Goal: Task Accomplishment & Management: Manage account settings

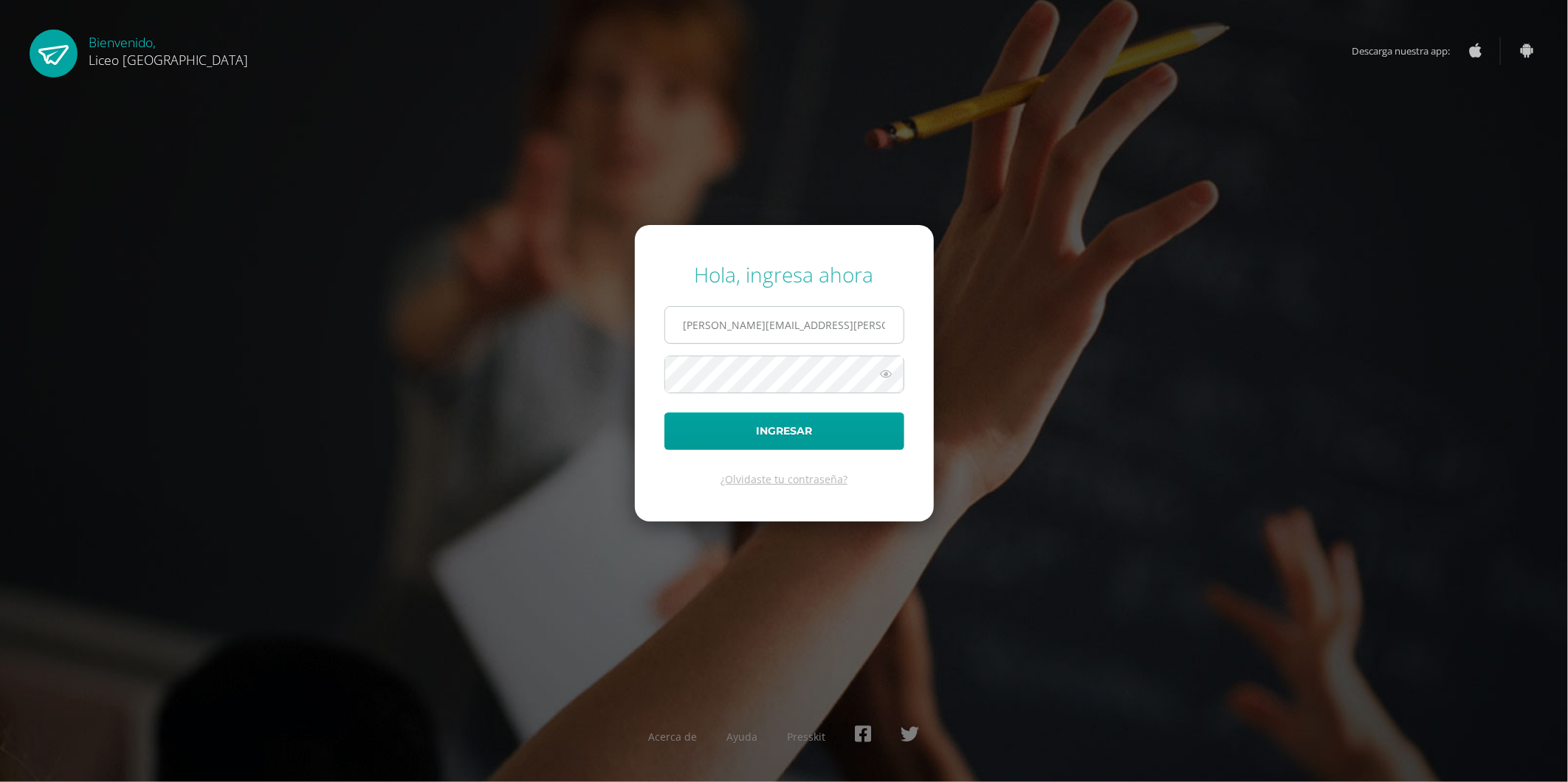
click at [748, 327] on input "oseas.guzman@liceoguatemala.edu.gt" at bounding box center [784, 326] width 239 height 37
click at [751, 327] on input "oseas.guzman@liceoguatemala.edu.gt" at bounding box center [784, 326] width 239 height 37
type input "coordinador.tecnologia@liceoguatemala.edu.gt"
click at [794, 434] on button "Ingresar" at bounding box center [784, 431] width 240 height 37
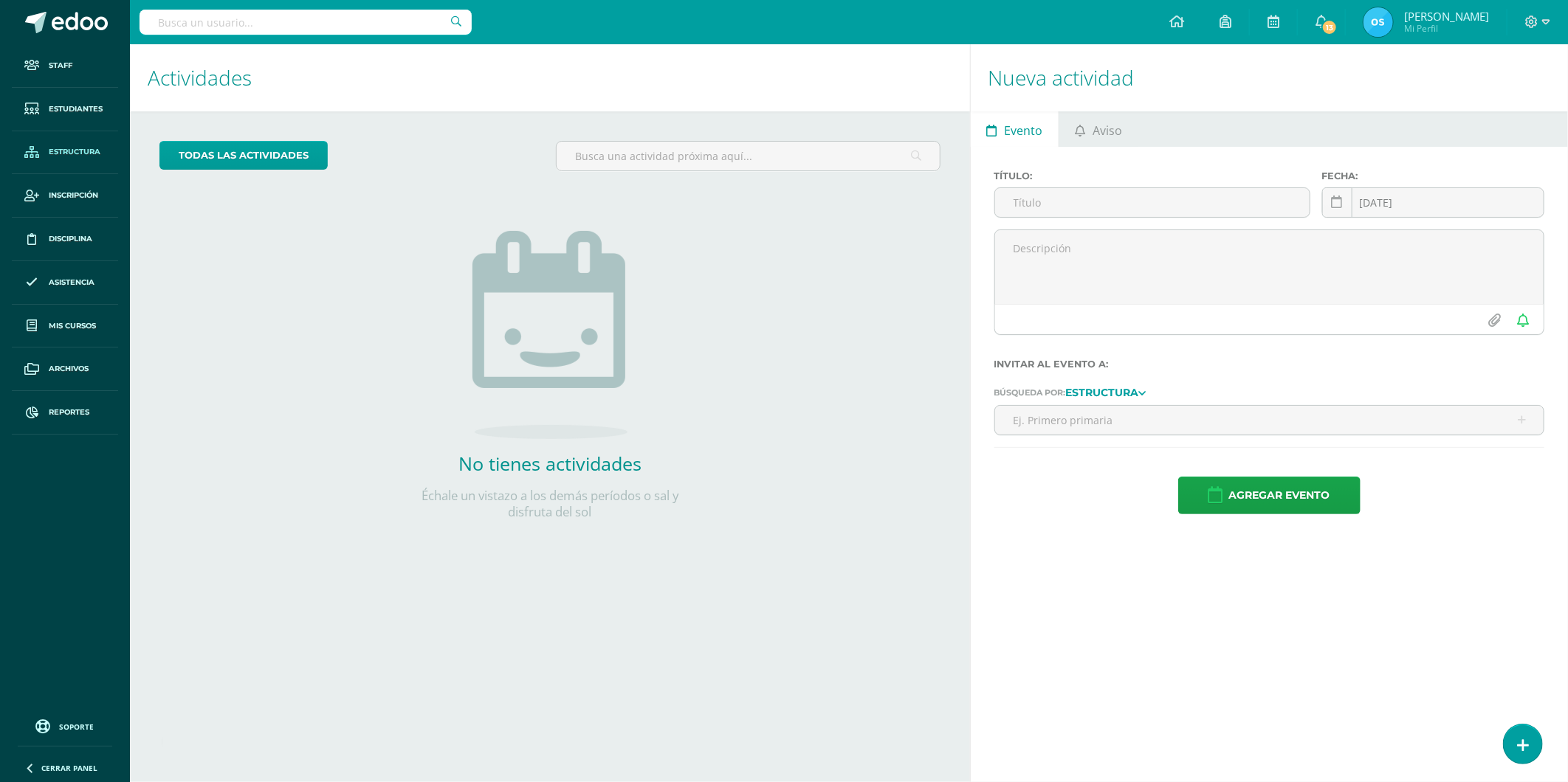
click at [71, 148] on span "Estructura" at bounding box center [74, 152] width 51 height 12
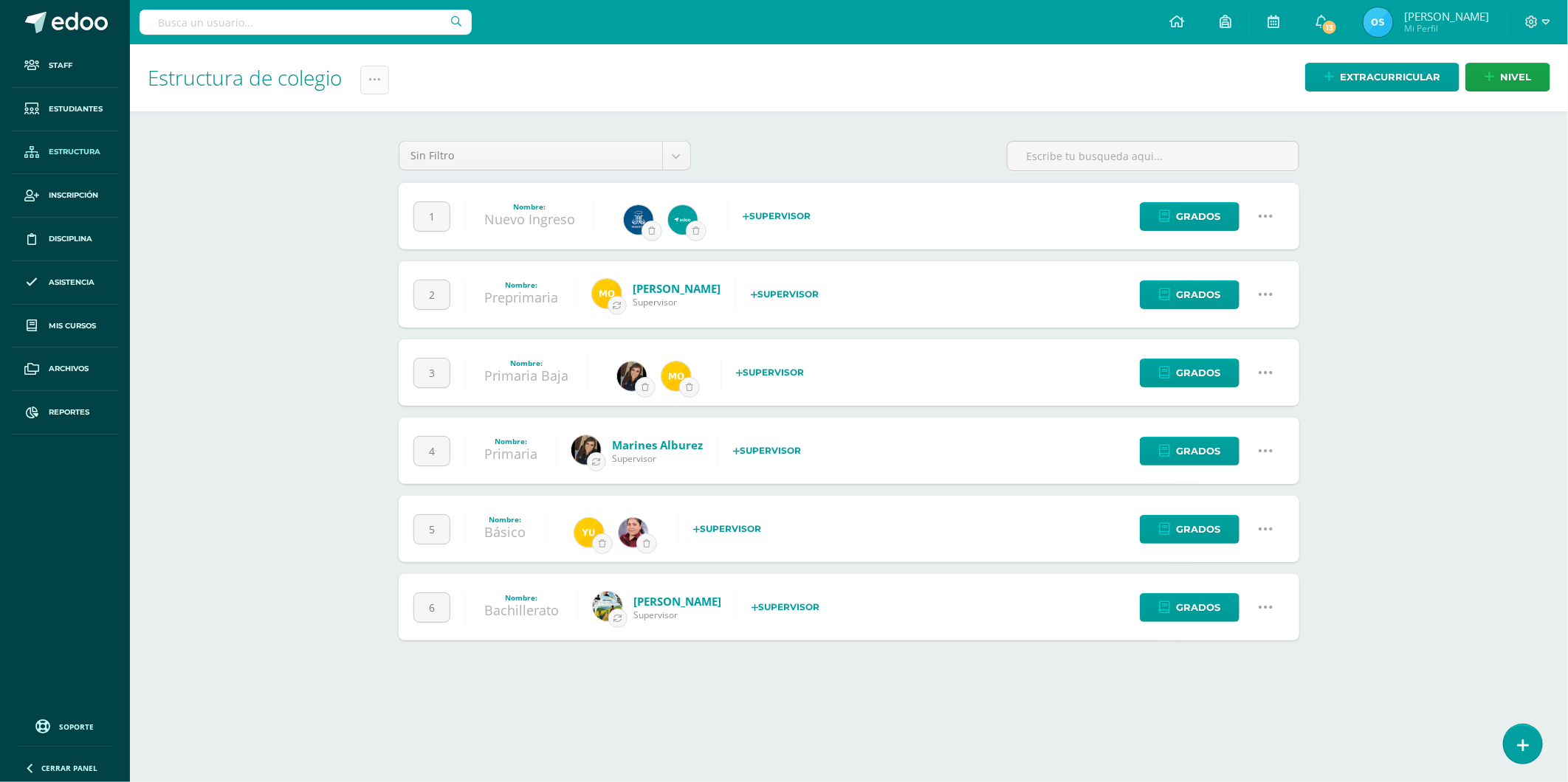
click at [374, 79] on icon at bounding box center [375, 80] width 13 height 13
click at [341, 123] on link "Administración de Ciclos" at bounding box center [339, 126] width 163 height 36
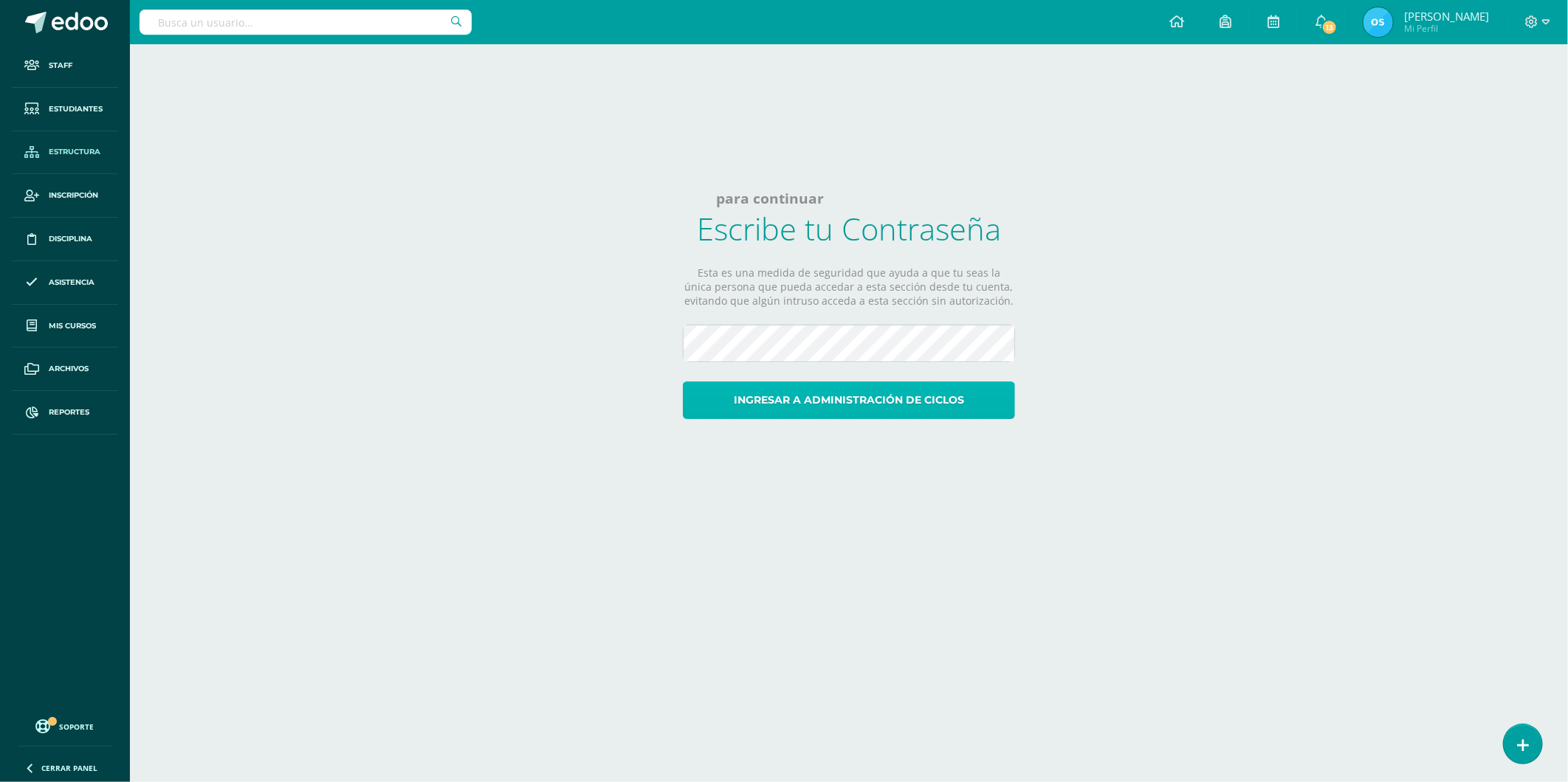
click at [886, 403] on button "Ingresar a administración de ciclos" at bounding box center [849, 400] width 332 height 37
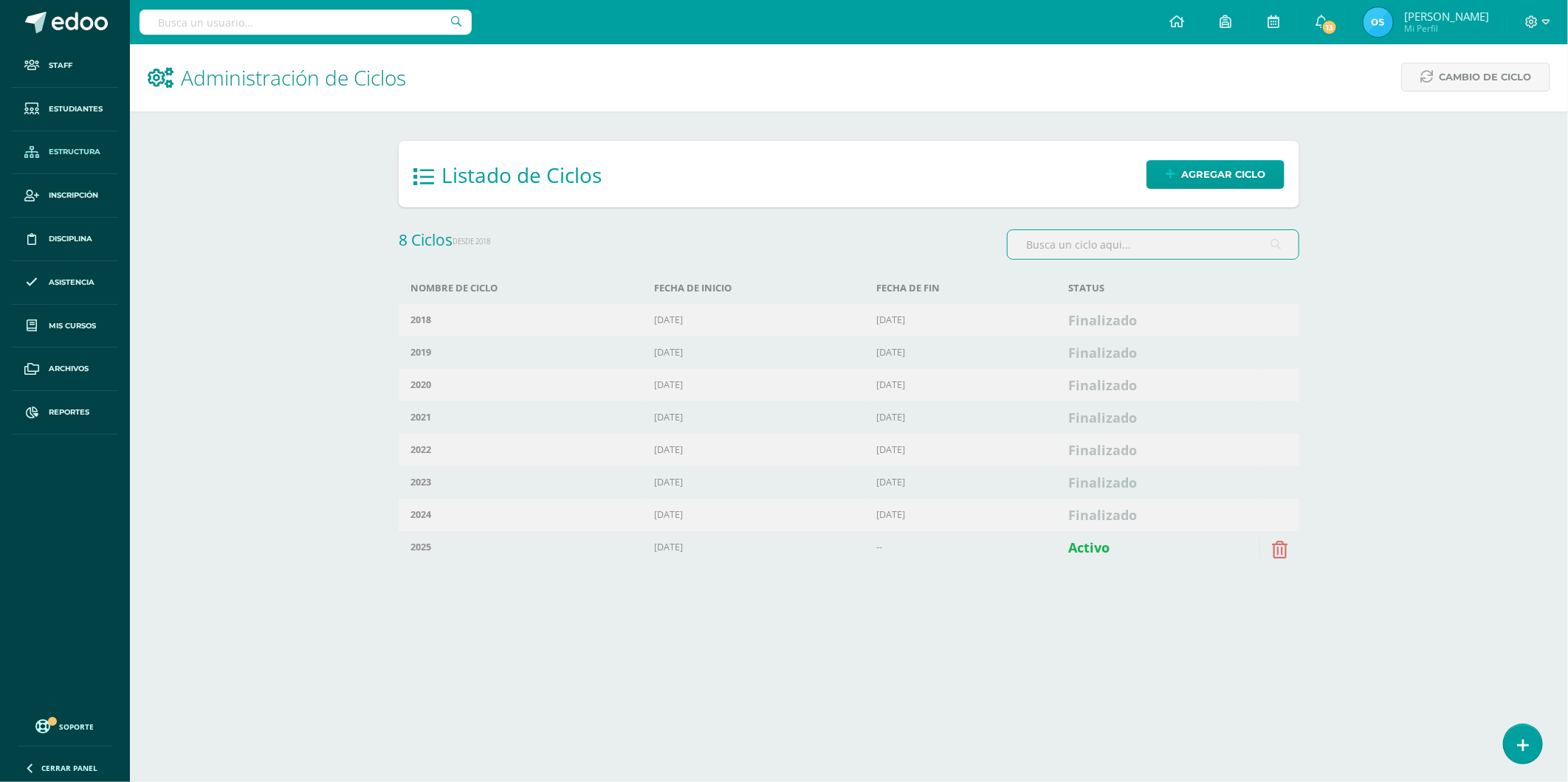
click at [800, 606] on html "Staff Estudiantes Estructura Inscripción Disciplina Asistencia Mis cursos Archi…" at bounding box center [784, 303] width 1568 height 606
click at [800, 606] on html "Staff Estudiantes Estructura Inscripción Disciplina Asistencia Mis cursos Archi…" at bounding box center [784, 303] width 1568 height 606
drag, startPoint x: 800, startPoint y: 652, endPoint x: 676, endPoint y: 656, distance: 124.1
click at [676, 606] on html "Staff Estudiantes Estructura Inscripción Disciplina Asistencia Mis cursos Archi…" at bounding box center [784, 303] width 1568 height 606
click at [461, 606] on html "Staff Estudiantes Estructura Inscripción Disciplina Asistencia Mis cursos Archi…" at bounding box center [784, 303] width 1568 height 606
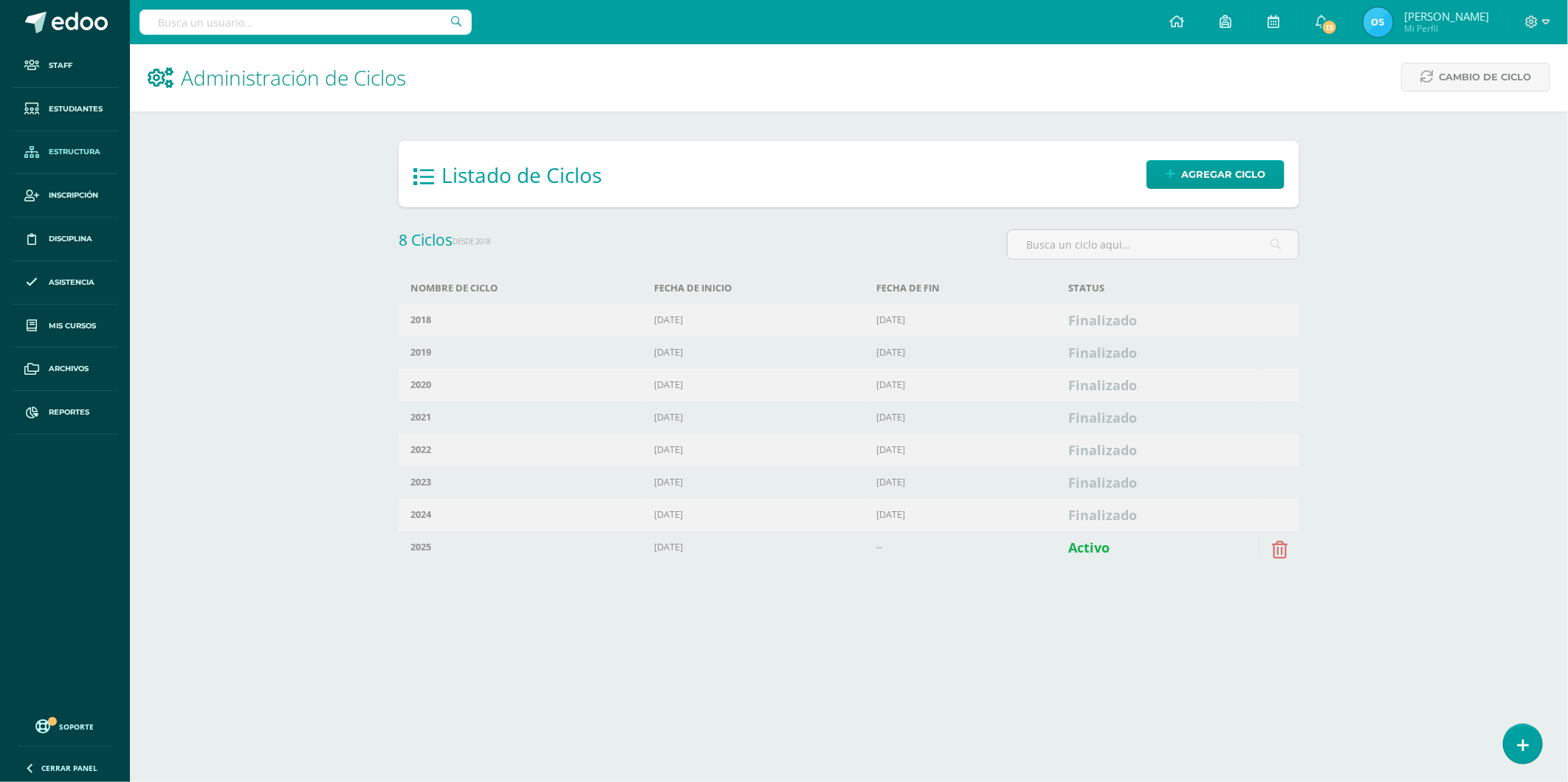
click at [274, 370] on div "Administración de Ciclos Cambio de Ciclo Listado de Ciclos Agregar ciclo 8 Cicl…" at bounding box center [849, 325] width 1438 height 562
click at [275, 197] on div "Administración de Ciclos Cambio de Ciclo Listado de Ciclos Agregar ciclo 8 Cicl…" at bounding box center [849, 325] width 1438 height 562
